Goal: Task Accomplishment & Management: Manage account settings

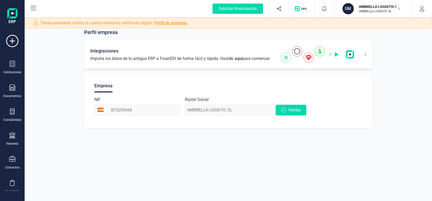
click at [245, 61] on span "Importa los datos de tu antiguo ERP a FinanEDI de forma fácil y rápida. Haz cli…" at bounding box center [180, 59] width 180 height 6
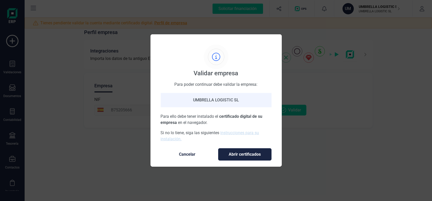
click at [226, 155] on span "Abrir certificados" at bounding box center [244, 154] width 43 height 6
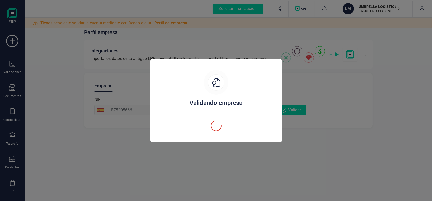
click at [217, 100] on div "Validando empresa" at bounding box center [215, 103] width 119 height 8
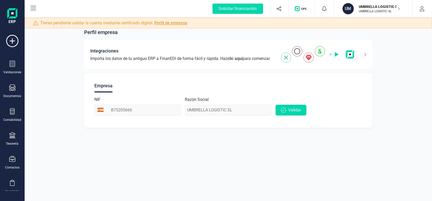
click at [169, 22] on link "Perfil de empresa" at bounding box center [170, 22] width 33 height 5
click at [166, 22] on link "Perfil de empresa" at bounding box center [170, 22] width 33 height 5
click at [125, 22] on span "Tienes pendiente validar la cuenta mediante certificado digital. Perfil de empr…" at bounding box center [113, 23] width 147 height 6
click at [172, 21] on link "Perfil de empresa" at bounding box center [170, 22] width 33 height 5
click at [297, 113] on button "Validar" at bounding box center [290, 110] width 31 height 11
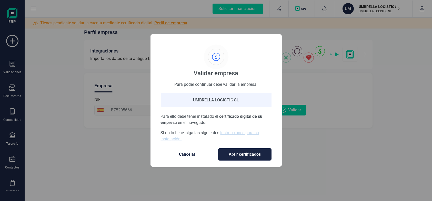
click at [246, 153] on span "Abrir certificados" at bounding box center [244, 154] width 43 height 6
click at [248, 133] on link "instrucciones para su instalación." at bounding box center [210, 135] width 98 height 11
click at [192, 154] on span "Cancelar" at bounding box center [187, 154] width 43 height 6
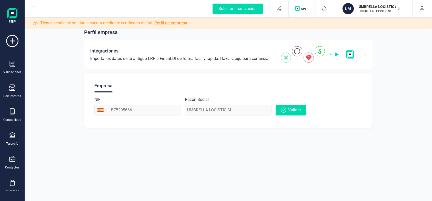
click at [377, 5] on p "UMBRELLA LOGISTIC SL" at bounding box center [379, 6] width 41 height 5
click at [422, 9] on icon "button" at bounding box center [421, 8] width 5 height 5
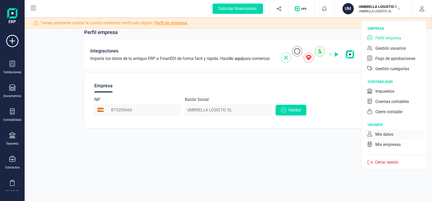
click at [396, 132] on div "Mis datos" at bounding box center [393, 134] width 59 height 10
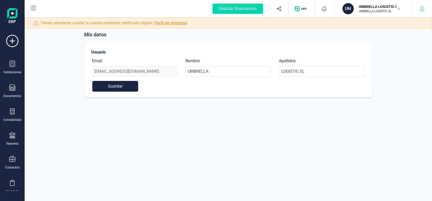
click at [421, 10] on icon "button" at bounding box center [421, 8] width 5 height 5
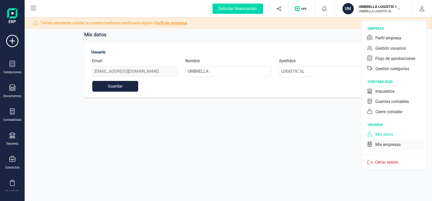
click at [383, 140] on div "Mis empresas" at bounding box center [393, 145] width 59 height 10
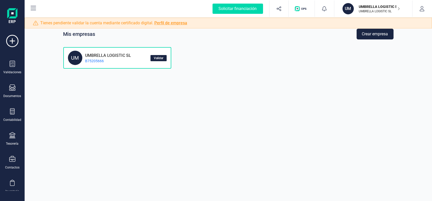
click at [159, 55] on button "Validar" at bounding box center [158, 58] width 16 height 6
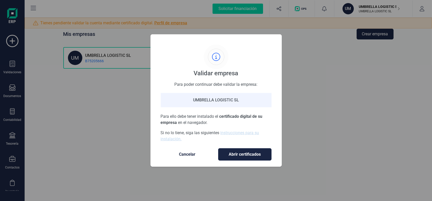
click at [244, 156] on span "Abrir certificados" at bounding box center [244, 154] width 43 height 6
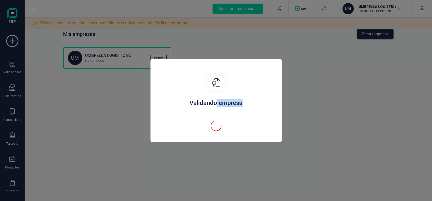
drag, startPoint x: 217, startPoint y: 102, endPoint x: 264, endPoint y: 106, distance: 47.2
click at [264, 106] on div "Validando empresa" at bounding box center [215, 103] width 119 height 8
click at [260, 107] on div at bounding box center [260, 107] width 0 height 0
click at [252, 114] on div at bounding box center [215, 121] width 119 height 21
click at [200, 116] on div at bounding box center [215, 121] width 119 height 21
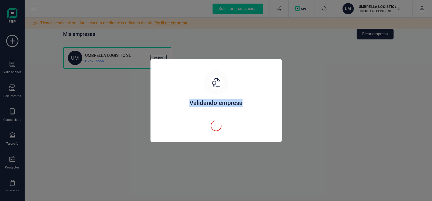
drag, startPoint x: 190, startPoint y: 102, endPoint x: 253, endPoint y: 102, distance: 62.7
click at [253, 102] on div "Validando empresa" at bounding box center [215, 103] width 119 height 8
click at [238, 121] on div at bounding box center [215, 121] width 119 height 21
